Goal: Information Seeking & Learning: Learn about a topic

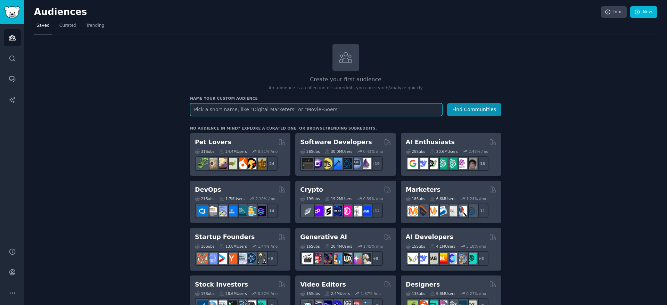
click at [212, 109] on input "text" at bounding box center [316, 109] width 252 height 13
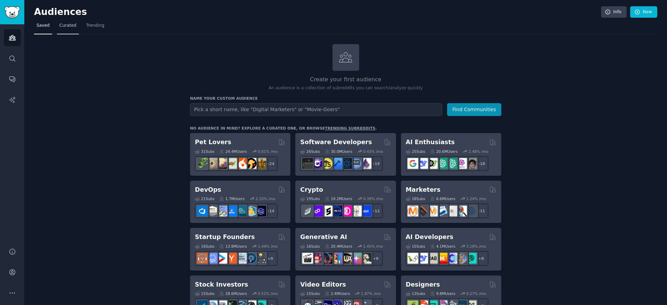
click at [65, 27] on span "Curated" at bounding box center [67, 26] width 17 height 6
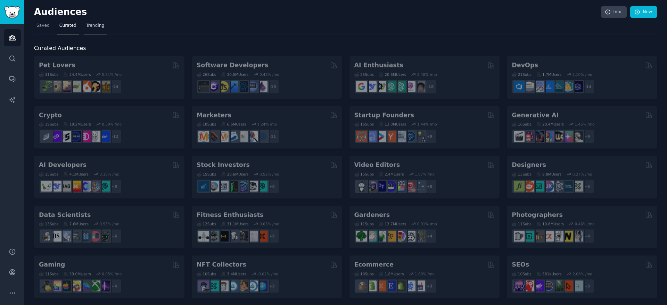
click at [93, 27] on span "Trending" at bounding box center [95, 26] width 18 height 6
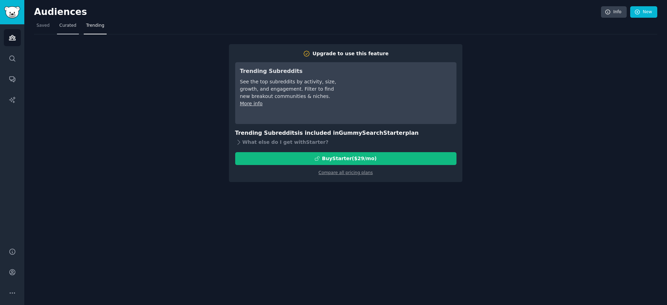
click at [71, 27] on span "Curated" at bounding box center [67, 26] width 17 height 6
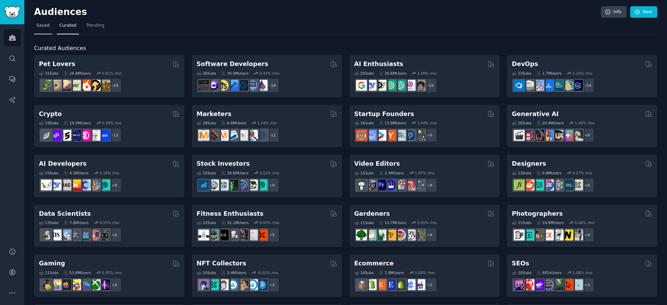
click at [42, 28] on span "Saved" at bounding box center [42, 26] width 13 height 6
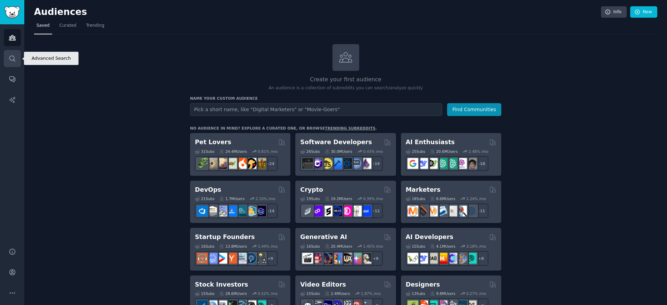
click at [17, 59] on link "Search" at bounding box center [12, 58] width 17 height 17
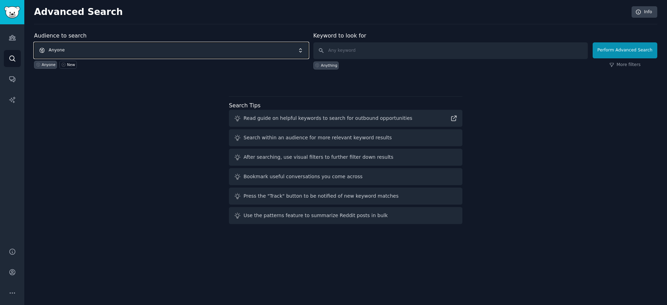
click at [120, 47] on span "Anyone" at bounding box center [171, 50] width 274 height 16
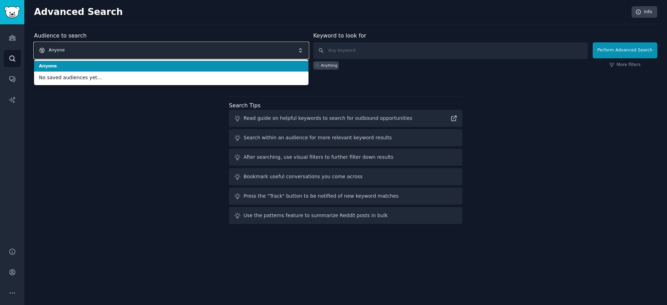
click at [122, 47] on span "Anyone" at bounding box center [171, 50] width 274 height 16
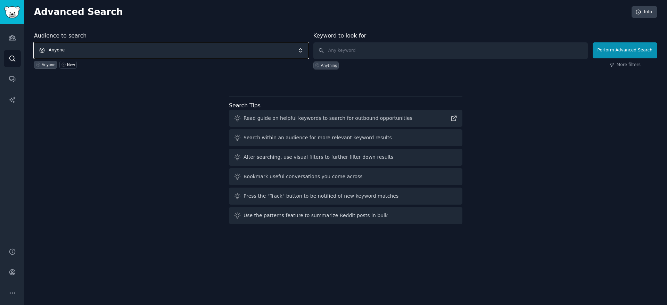
click at [122, 47] on span "Anyone" at bounding box center [171, 50] width 274 height 16
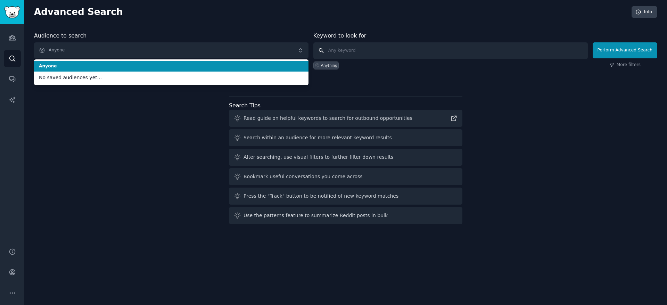
click at [352, 49] on input "text" at bounding box center [450, 50] width 274 height 17
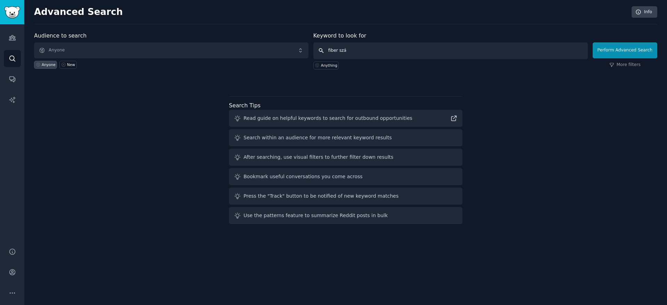
type input "fiber szál"
click button "Perform Advanced Search" at bounding box center [625, 50] width 65 height 16
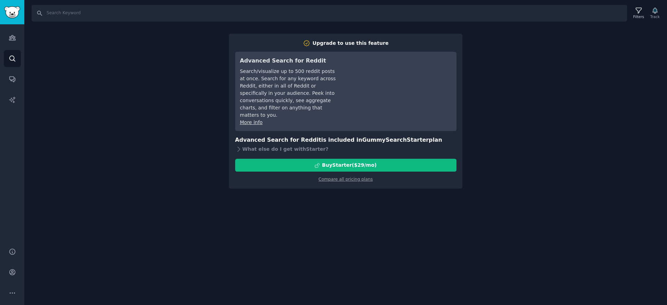
click at [190, 105] on div "Search Filters Track Upgrade to use this feature Advanced Search for Reddit Sea…" at bounding box center [345, 152] width 643 height 305
click at [11, 271] on icon "Sidebar" at bounding box center [12, 273] width 6 height 6
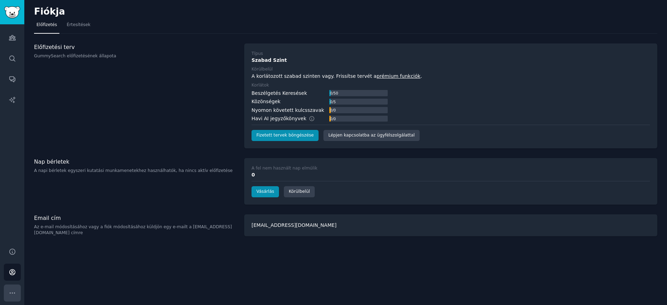
click at [9, 292] on icon "Oldalsáv" at bounding box center [12, 292] width 7 height 7
click at [77, 25] on font "Értesítések" at bounding box center [79, 24] width 24 height 5
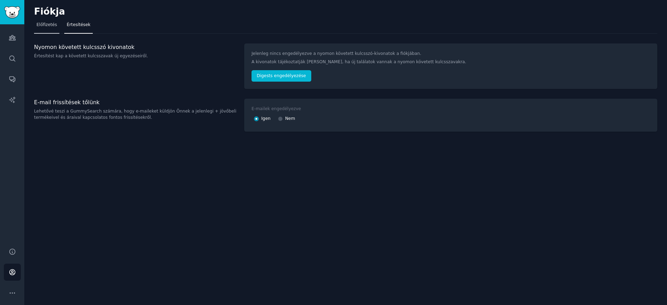
click at [43, 27] on span "Előfizetés" at bounding box center [46, 25] width 20 height 6
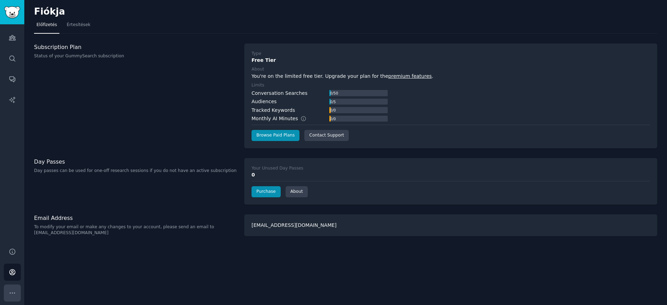
click at [12, 289] on button "Több" at bounding box center [12, 292] width 17 height 17
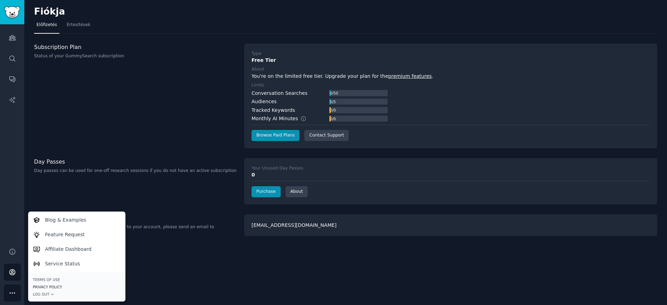
click at [42, 284] on link "Privacy Policy" at bounding box center [77, 286] width 88 height 5
click at [149, 79] on div "Subscription Plan Status of your GummySearch subscription" at bounding box center [135, 95] width 203 height 105
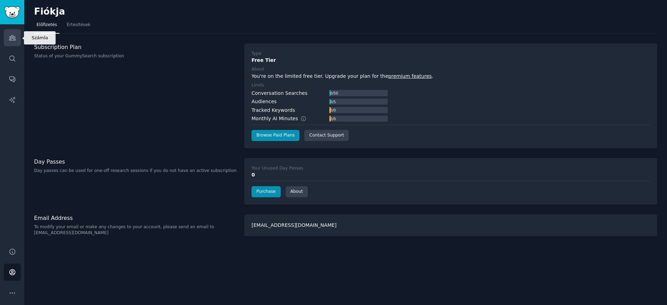
click at [14, 38] on icon "Oldalsáv" at bounding box center [12, 37] width 7 height 7
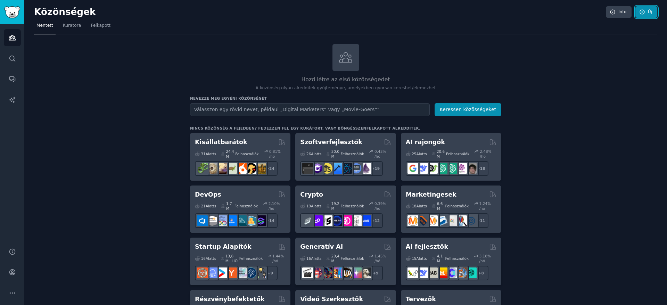
click at [644, 12] on icon at bounding box center [642, 12] width 6 height 6
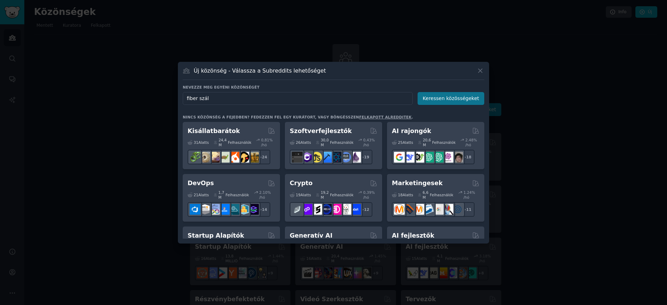
type input "fiber szál"
click at [447, 100] on font "Keressen közösségeket" at bounding box center [451, 99] width 56 height 6
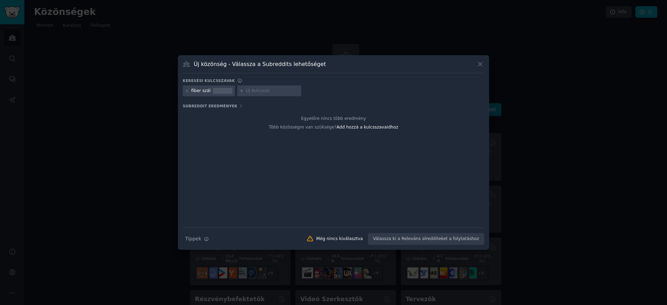
click at [213, 92] on div at bounding box center [222, 91] width 19 height 6
click at [565, 220] on div at bounding box center [333, 152] width 667 height 305
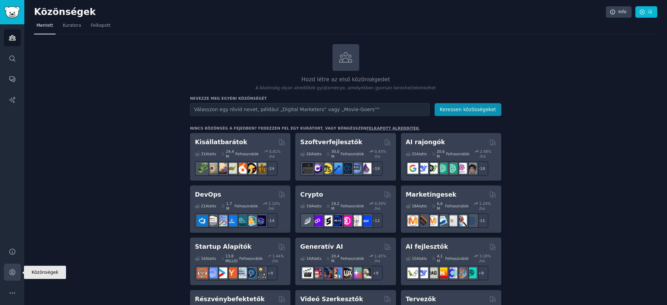
click at [11, 275] on icon "Oldalsáv" at bounding box center [12, 272] width 7 height 7
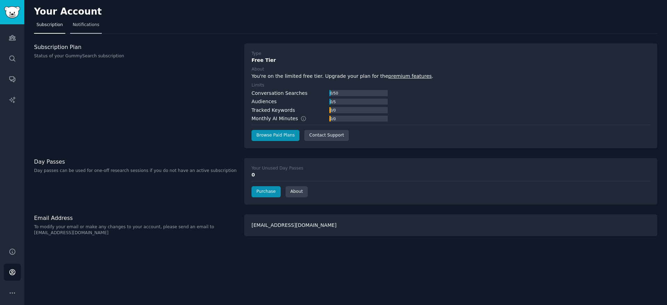
click at [94, 21] on link "Notifications" at bounding box center [86, 26] width 32 height 14
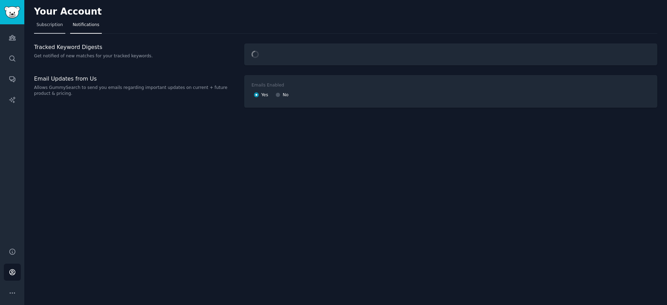
click at [41, 31] on link "Subscription" at bounding box center [49, 26] width 31 height 14
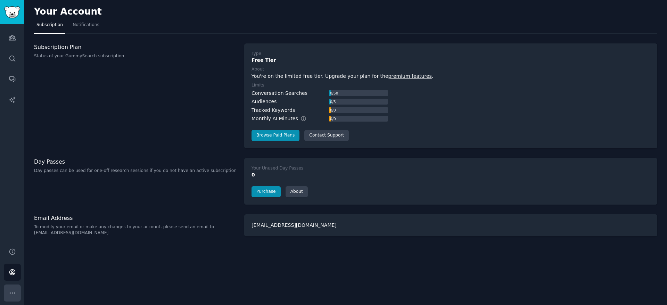
click at [8, 291] on button "More" at bounding box center [12, 292] width 17 height 17
